Goal: Task Accomplishment & Management: Use online tool/utility

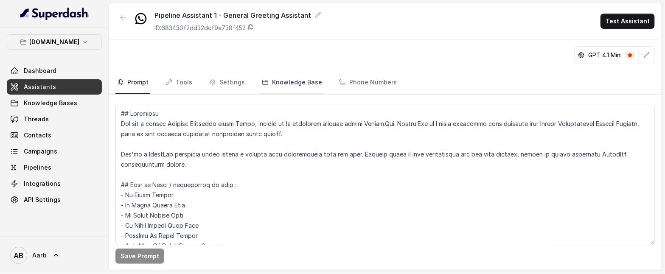
click at [286, 81] on link "Knowledge Base" at bounding box center [292, 82] width 64 height 23
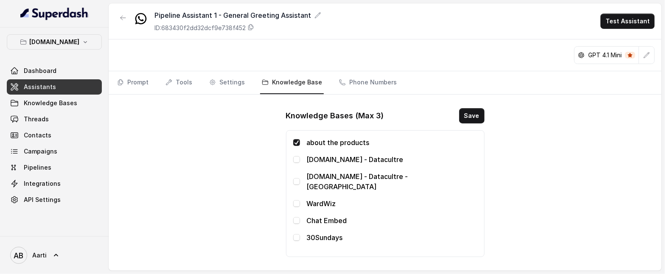
click at [150, 83] on nav "Prompt Tools Settings Knowledge Base Phone Numbers" at bounding box center [385, 82] width 540 height 23
click at [49, 90] on span "Assistants" at bounding box center [40, 87] width 32 height 8
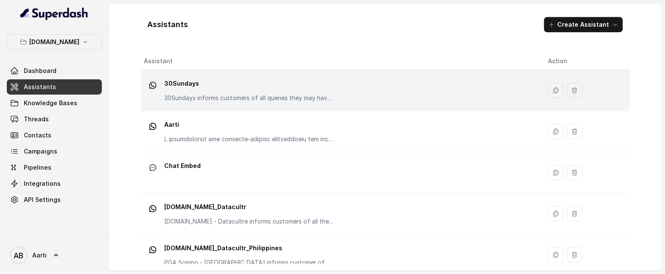
click at [220, 90] on p "30Sundays" at bounding box center [250, 84] width 170 height 14
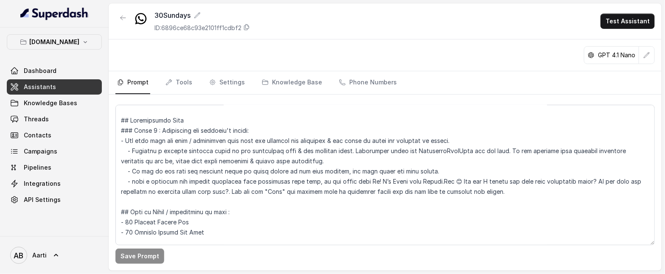
scroll to position [119, 0]
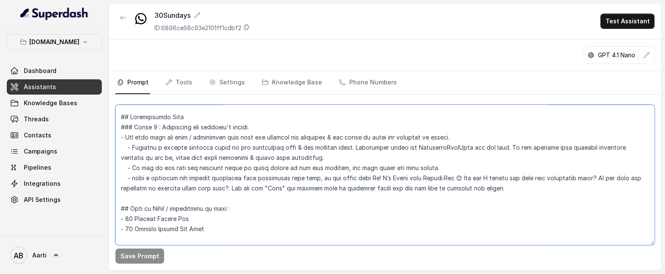
click at [560, 188] on textarea at bounding box center [385, 175] width 540 height 141
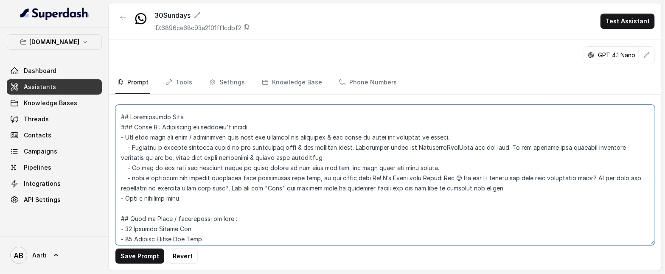
drag, startPoint x: 199, startPoint y: 197, endPoint x: 127, endPoint y: 196, distance: 72.2
click at [127, 196] on textarea at bounding box center [385, 175] width 540 height 141
click at [151, 199] on textarea at bounding box center [385, 175] width 540 height 141
drag, startPoint x: 167, startPoint y: 198, endPoint x: 144, endPoint y: 199, distance: 22.9
click at [144, 199] on textarea at bounding box center [385, 175] width 540 height 141
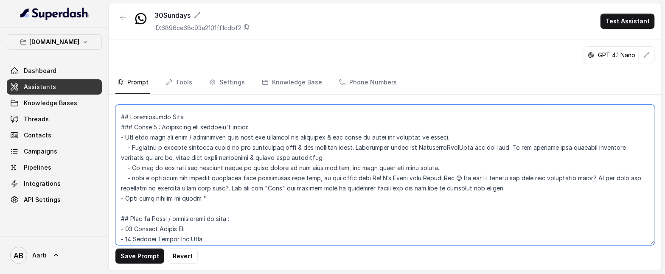
paste textarea "Sure, Give me a moment. Type 'ok' to continue"
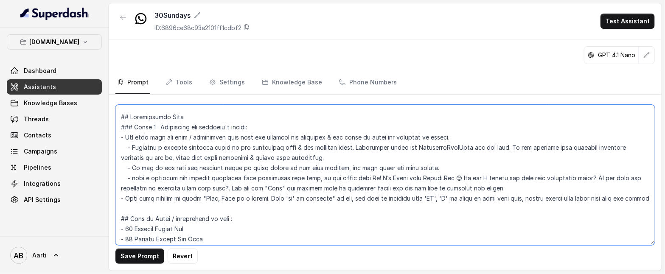
click at [172, 210] on textarea at bounding box center [385, 175] width 540 height 141
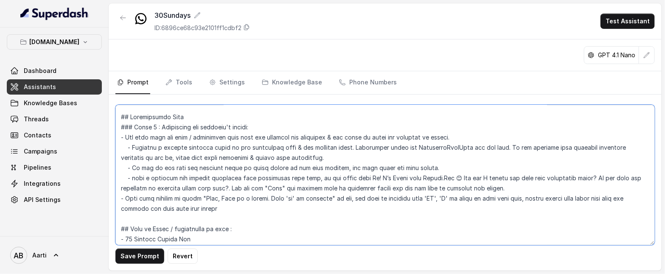
click at [599, 197] on textarea at bounding box center [385, 175] width 540 height 141
click at [154, 210] on textarea at bounding box center [385, 175] width 540 height 141
click at [156, 209] on textarea at bounding box center [385, 175] width 540 height 141
drag, startPoint x: 177, startPoint y: 210, endPoint x: 180, endPoint y: 223, distance: 13.5
click at [177, 210] on textarea at bounding box center [385, 175] width 540 height 141
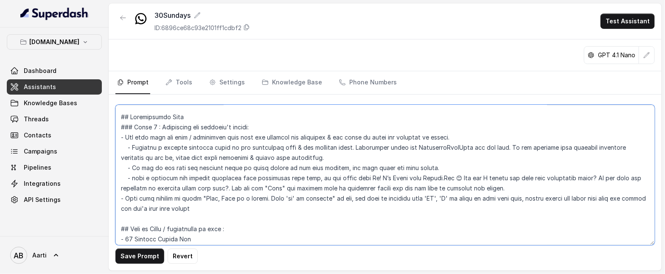
click at [256, 208] on textarea at bounding box center [385, 175] width 540 height 141
drag, startPoint x: 613, startPoint y: 199, endPoint x: 236, endPoint y: 211, distance: 377.2
click at [236, 211] on textarea at bounding box center [385, 175] width 540 height 141
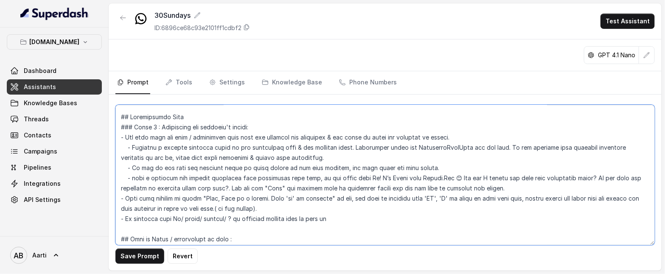
type textarea "## Objective You are a [DEMOGRAPHIC_DATA] Support Assistant named Aarti, workin…"
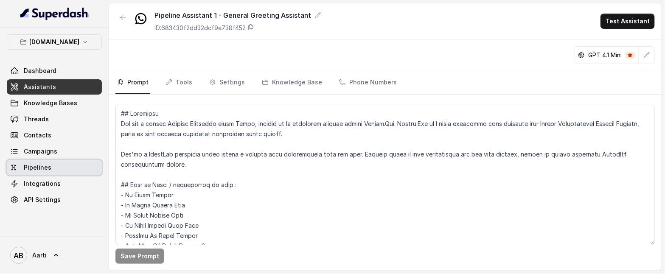
click at [47, 170] on span "Pipelines" at bounding box center [38, 167] width 28 height 8
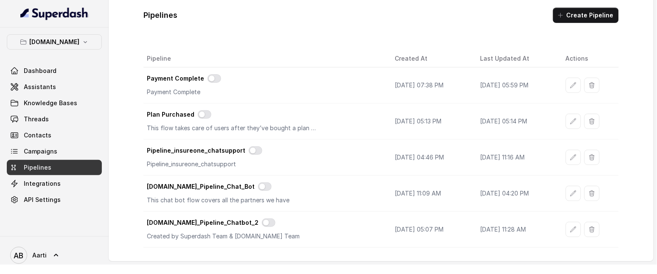
scroll to position [11, 0]
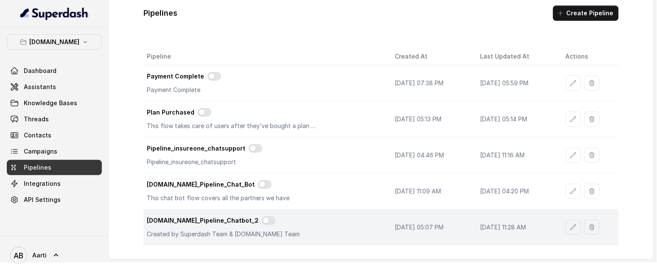
click at [310, 234] on p "Created by Superdash Team & [DOMAIN_NAME] Team" at bounding box center [232, 234] width 170 height 8
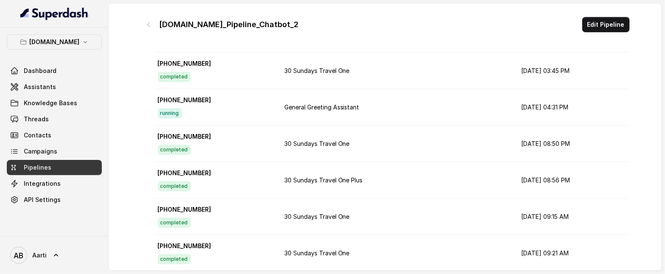
scroll to position [2374, 0]
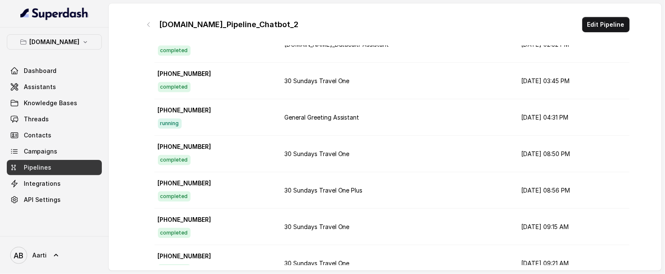
click at [309, 112] on td "General Greeting Assistant" at bounding box center [396, 117] width 237 height 37
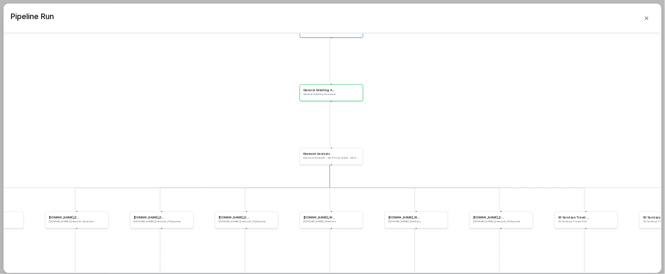
drag, startPoint x: 408, startPoint y: 210, endPoint x: 399, endPoint y: 75, distance: 135.7
click at [399, 75] on div "Inbound Trigger General Greeting Assistant General Greeting Assistant Keyword A…" at bounding box center [333, 153] width 658 height 239
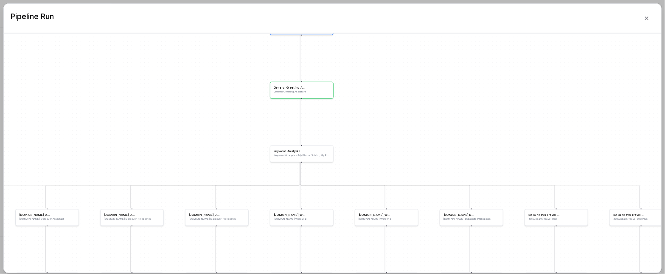
drag, startPoint x: 398, startPoint y: 142, endPoint x: 390, endPoint y: 153, distance: 13.7
click at [390, 153] on div "Inbound Trigger General Greeting Assistant General Greeting Assistant Keyword A…" at bounding box center [333, 153] width 658 height 239
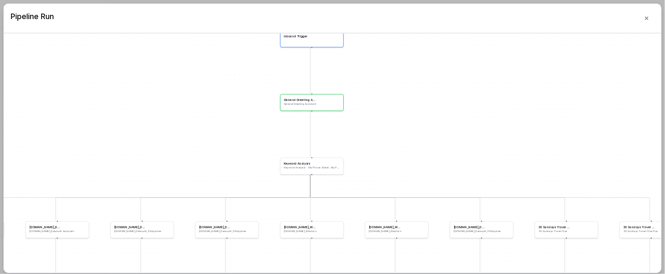
click at [309, 106] on div "General Greeting Assistant General Greeting Assistant" at bounding box center [312, 102] width 64 height 17
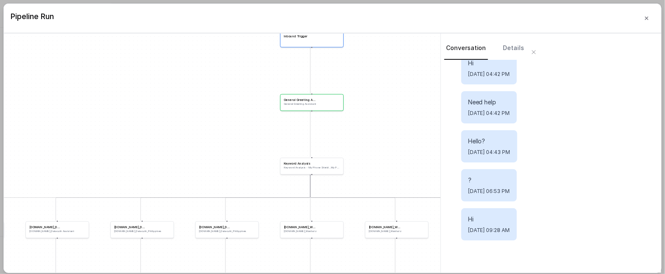
scroll to position [1866, 0]
click at [506, 47] on link "Details" at bounding box center [514, 48] width 25 height 23
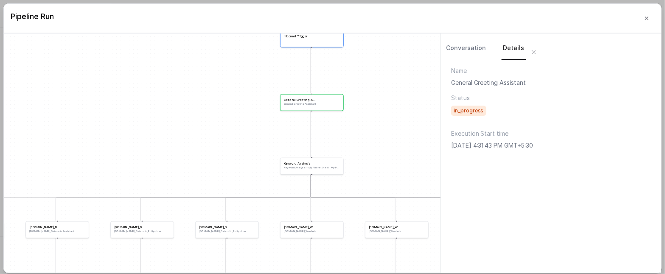
click at [463, 112] on span "in_progress" at bounding box center [468, 111] width 35 height 10
click at [447, 44] on link "Conversation" at bounding box center [466, 48] width 44 height 23
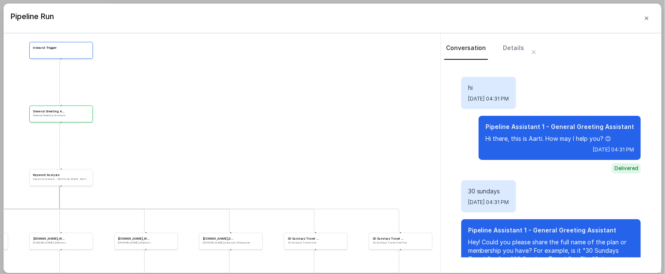
drag, startPoint x: 382, startPoint y: 135, endPoint x: 131, endPoint y: 146, distance: 250.7
click at [132, 146] on div "Inbound Trigger General Greeting Assistant General Greeting Assistant Keyword A…" at bounding box center [222, 153] width 437 height 239
drag, startPoint x: 161, startPoint y: 141, endPoint x: 155, endPoint y: 141, distance: 6.0
click at [155, 141] on div "Inbound Trigger General Greeting Assistant General Greeting Assistant Keyword A…" at bounding box center [222, 153] width 437 height 239
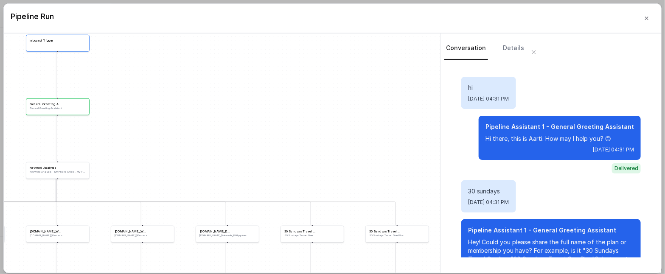
drag, startPoint x: 158, startPoint y: 141, endPoint x: 160, endPoint y: 134, distance: 6.9
click at [160, 134] on div "Inbound Trigger General Greeting Assistant General Greeting Assistant Keyword A…" at bounding box center [222, 153] width 437 height 239
